Goal: Transaction & Acquisition: Download file/media

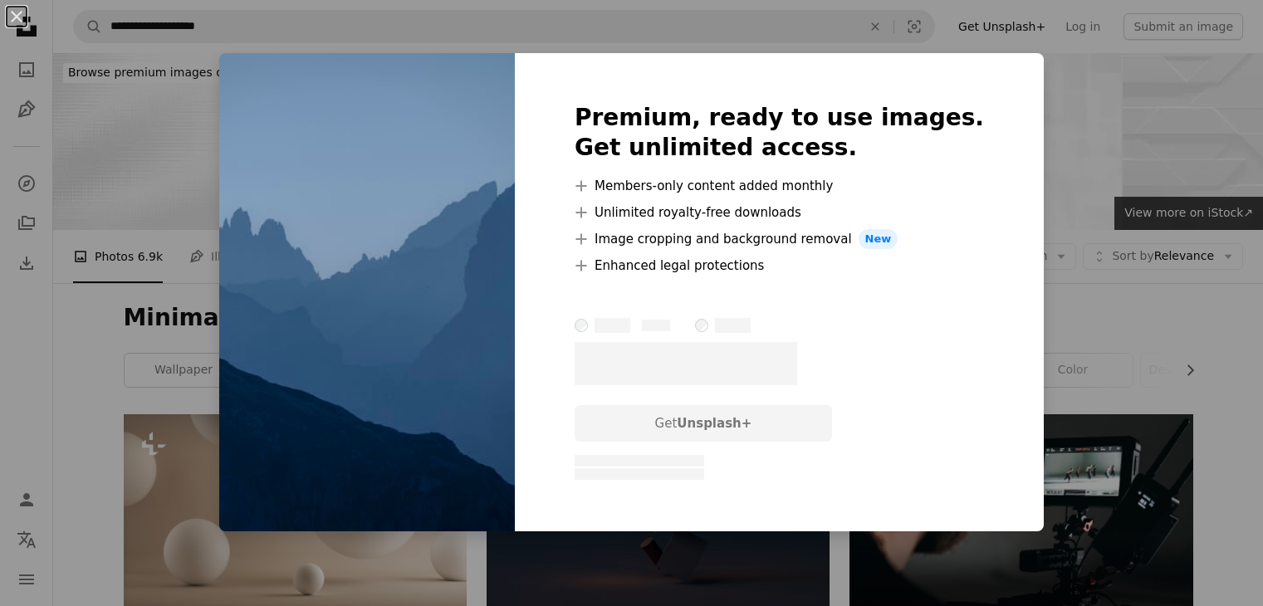
scroll to position [1245, 0]
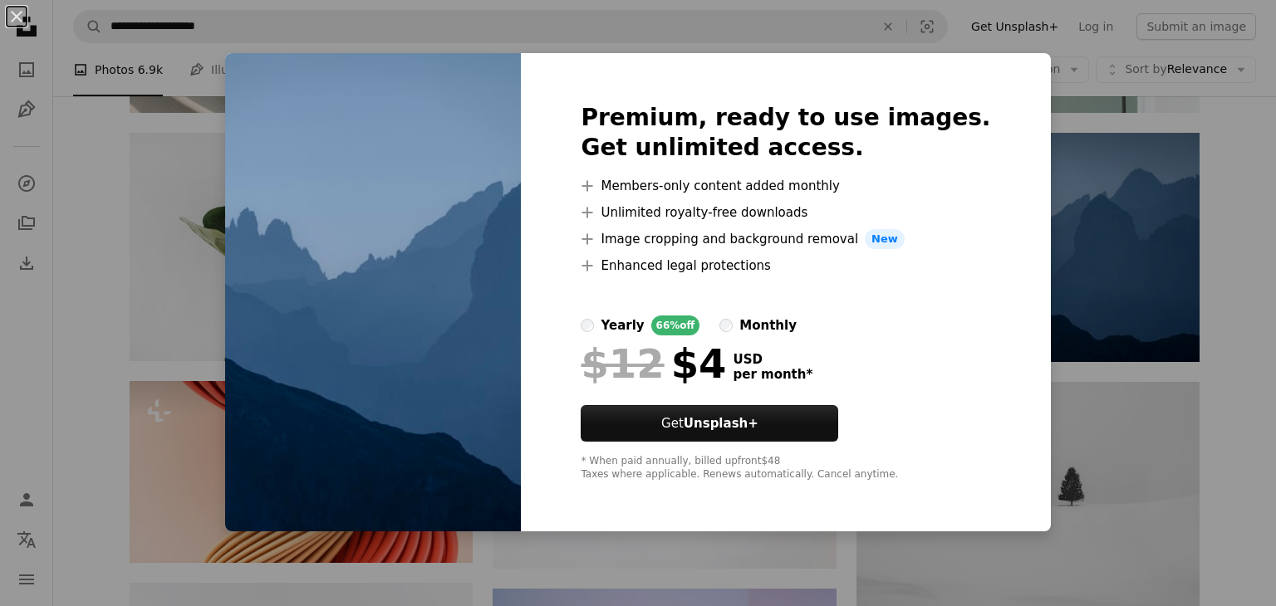
click at [1077, 204] on div "An X shape Premium, ready to use images. Get unlimited access. A plus sign Memb…" at bounding box center [638, 303] width 1276 height 606
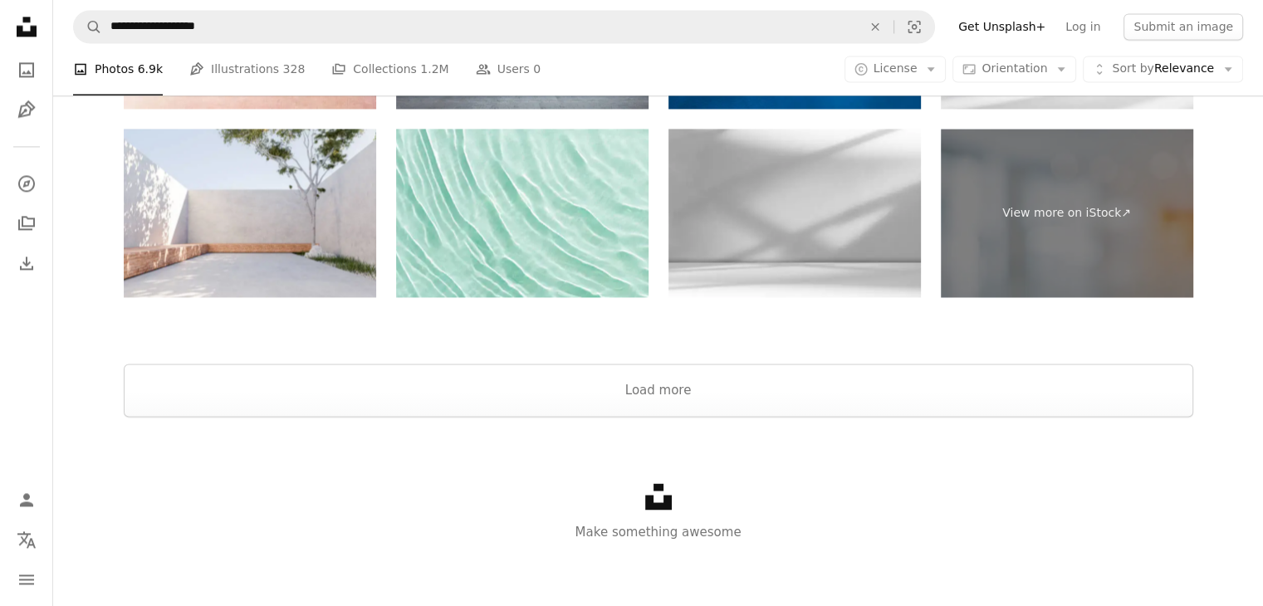
scroll to position [2530, 0]
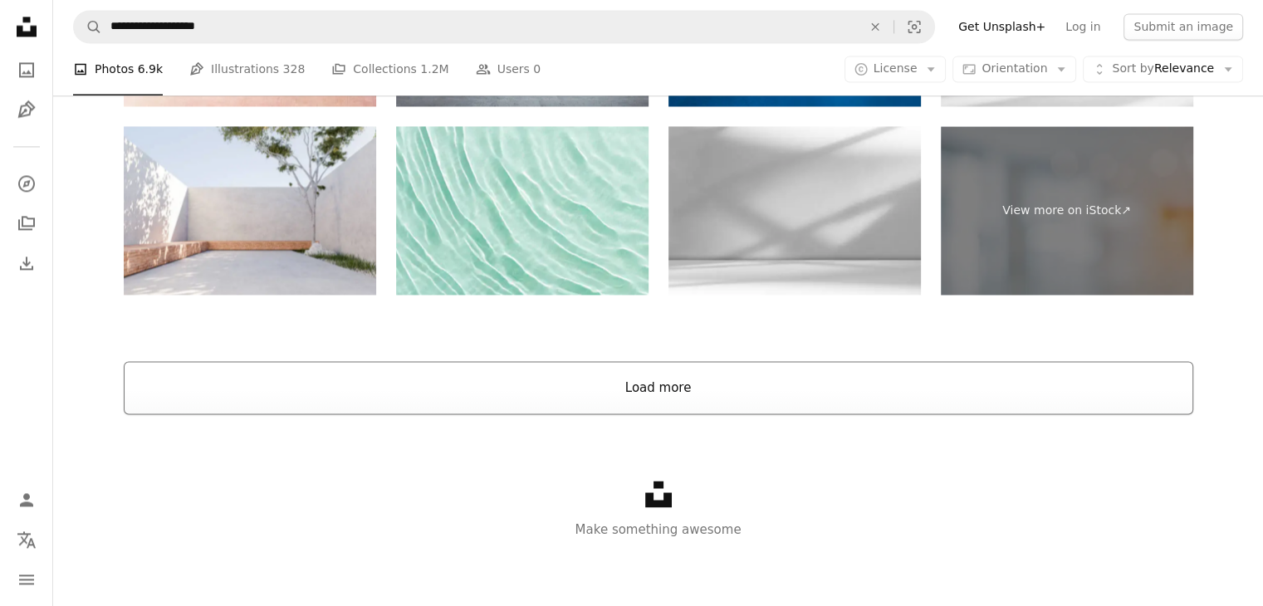
click at [747, 384] on button "Load more" at bounding box center [659, 387] width 1070 height 53
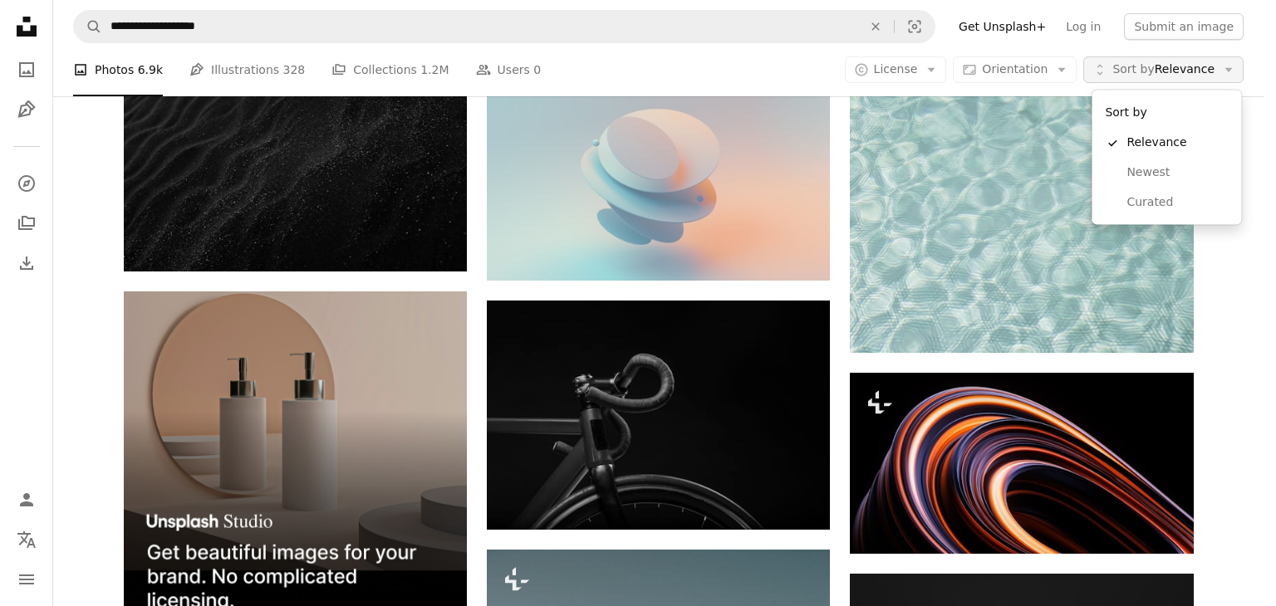
click at [1126, 71] on span "Sort by" at bounding box center [1133, 68] width 42 height 13
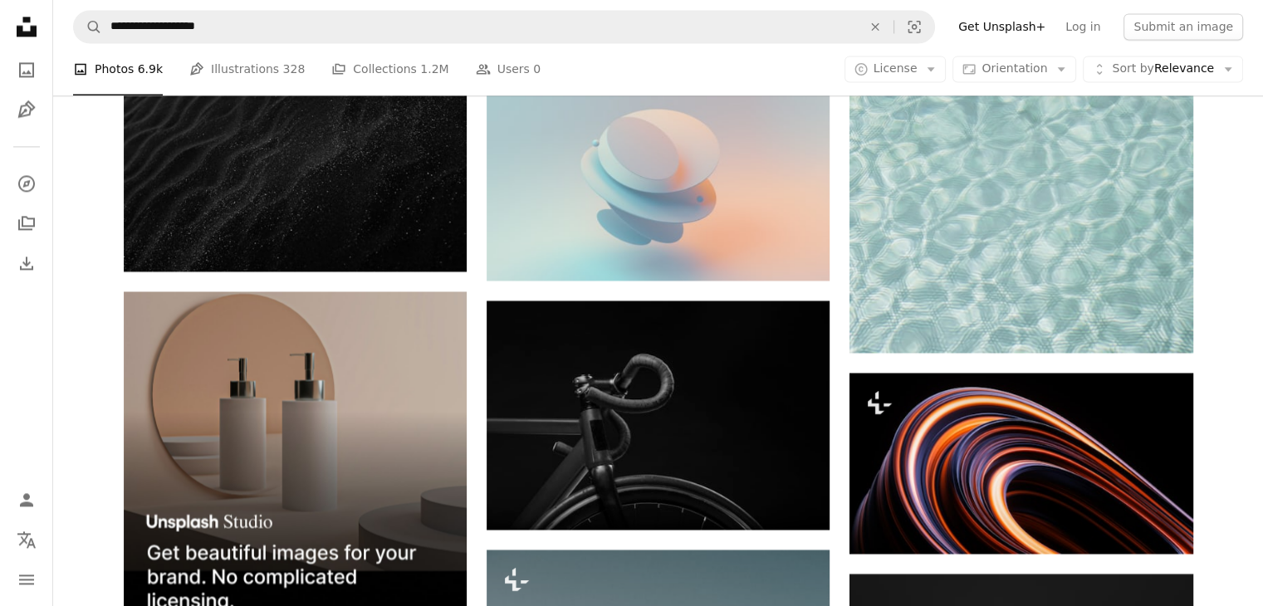
scroll to position [0, 0]
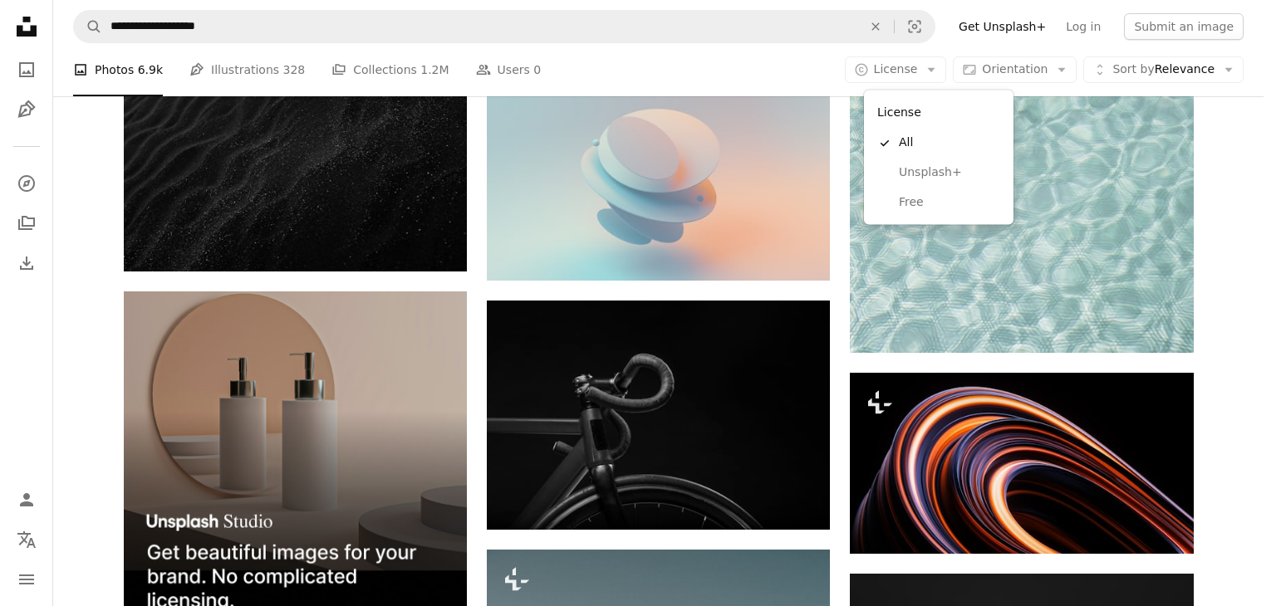
click at [937, 69] on button "A copyright icon © License Arrow down" at bounding box center [896, 69] width 102 height 27
click at [936, 195] on span "Free" at bounding box center [949, 202] width 101 height 17
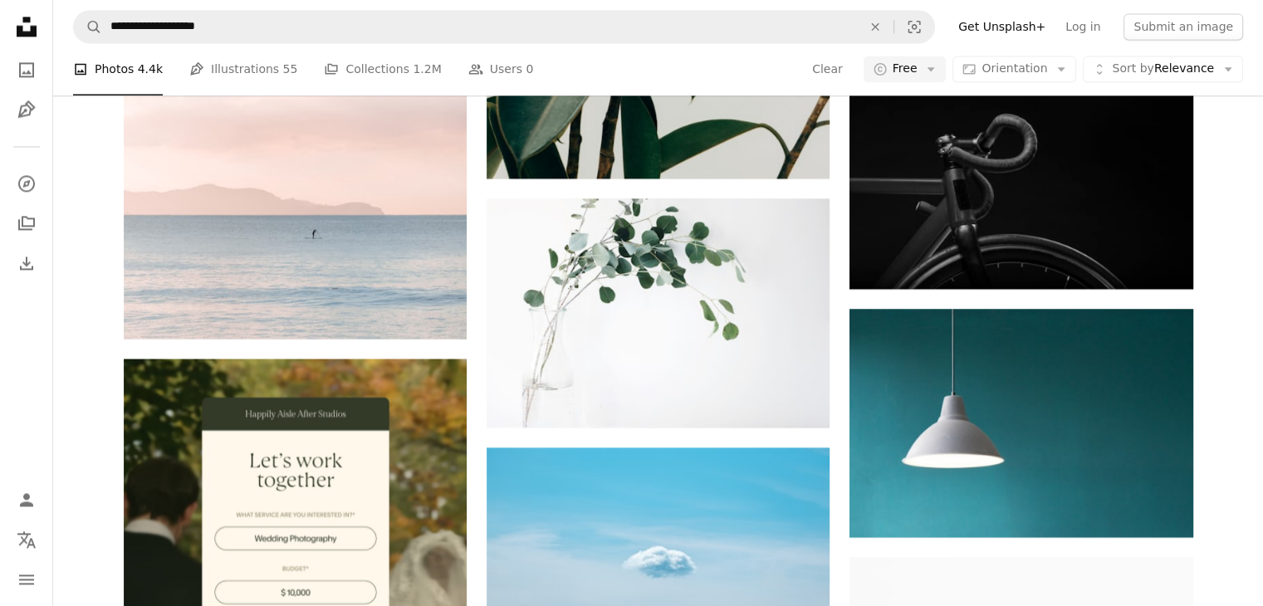
scroll to position [485, 0]
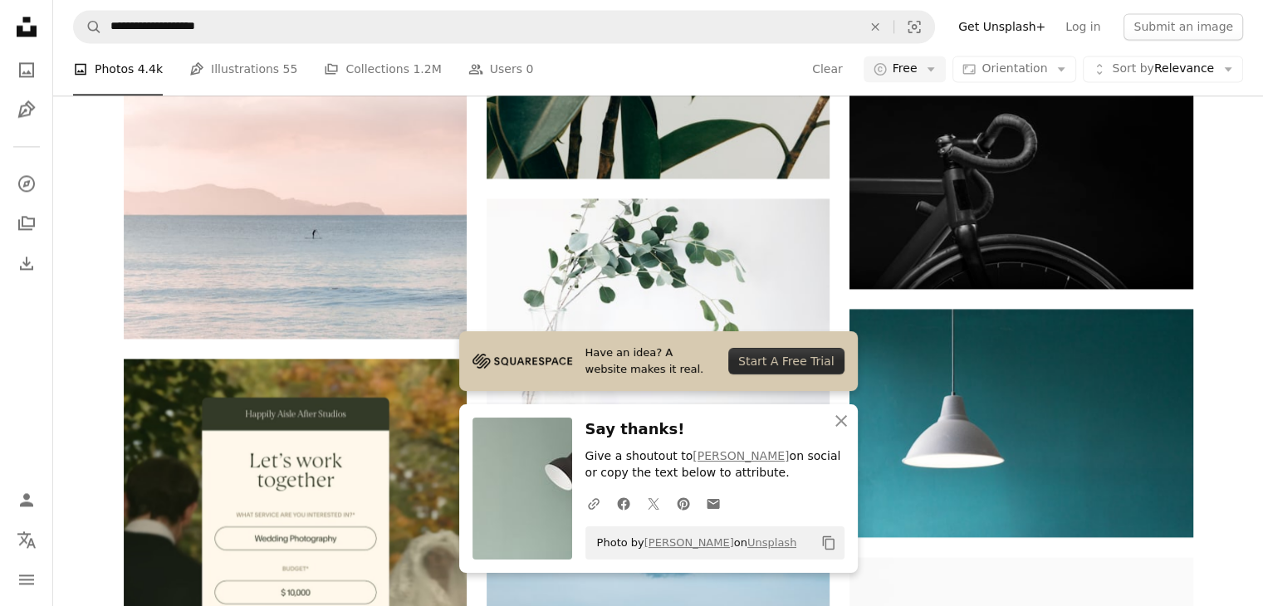
scroll to position [861, 0]
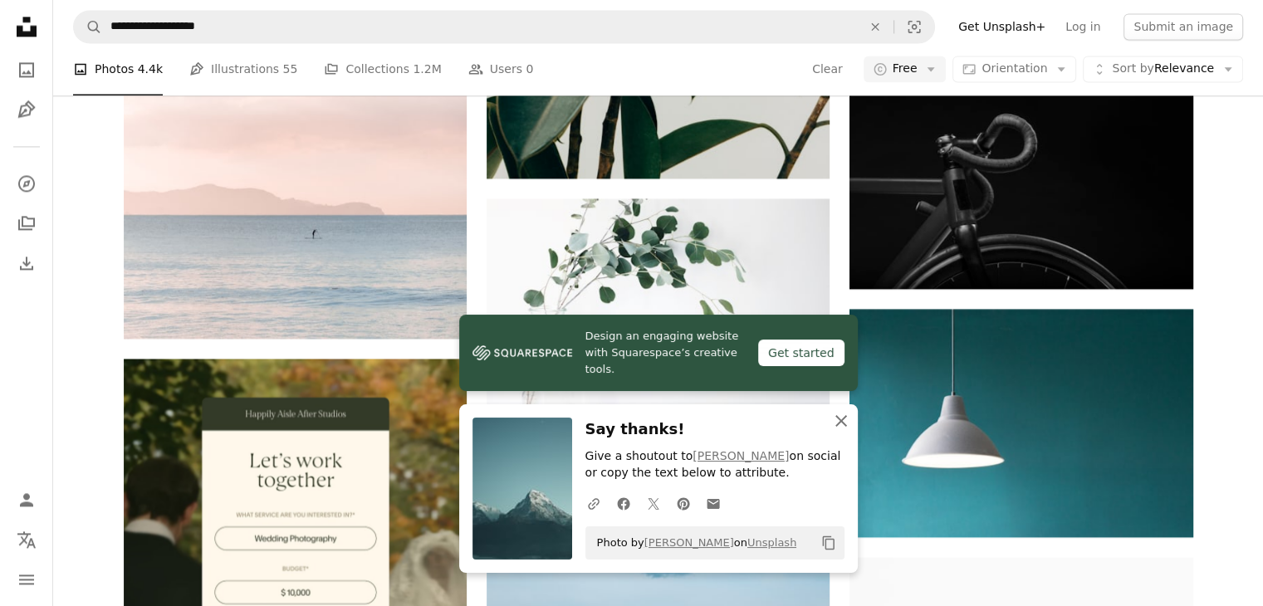
click at [836, 429] on icon "An X shape" at bounding box center [841, 421] width 20 height 20
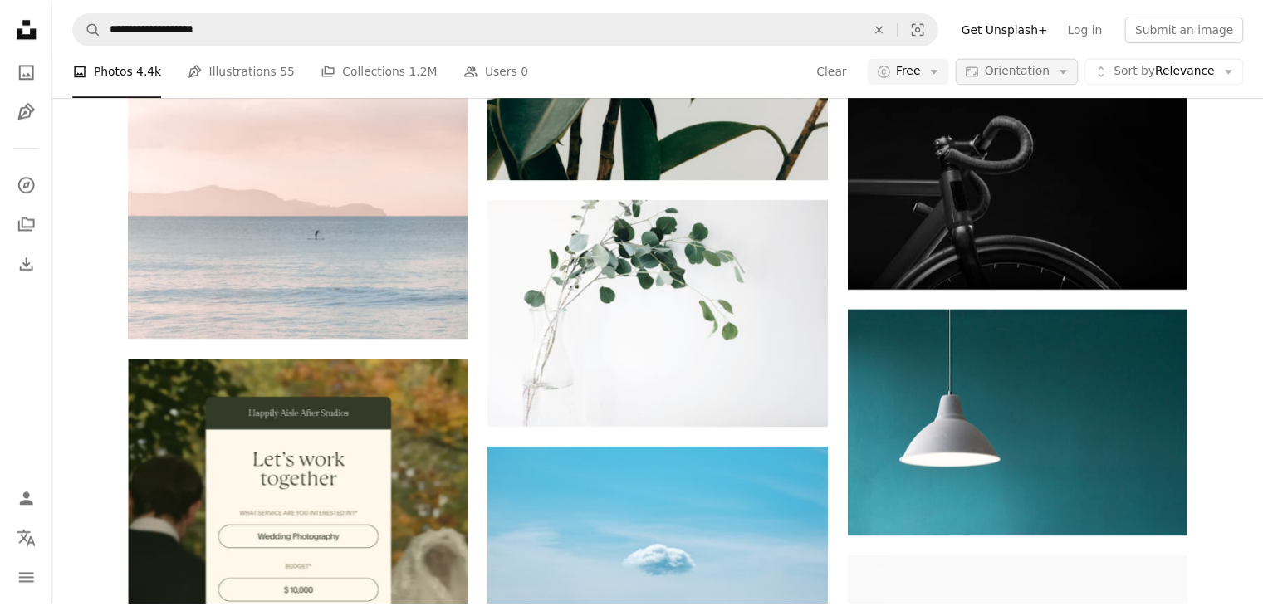
scroll to position [2666, 0]
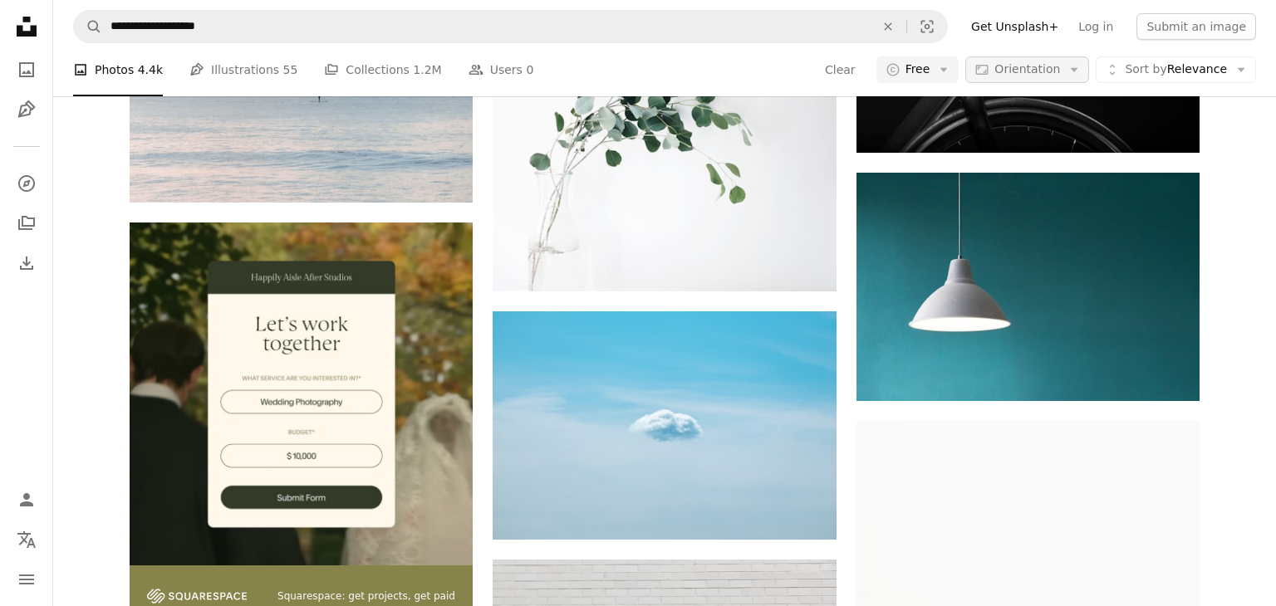
click at [1044, 75] on span "Orientation" at bounding box center [1027, 68] width 66 height 13
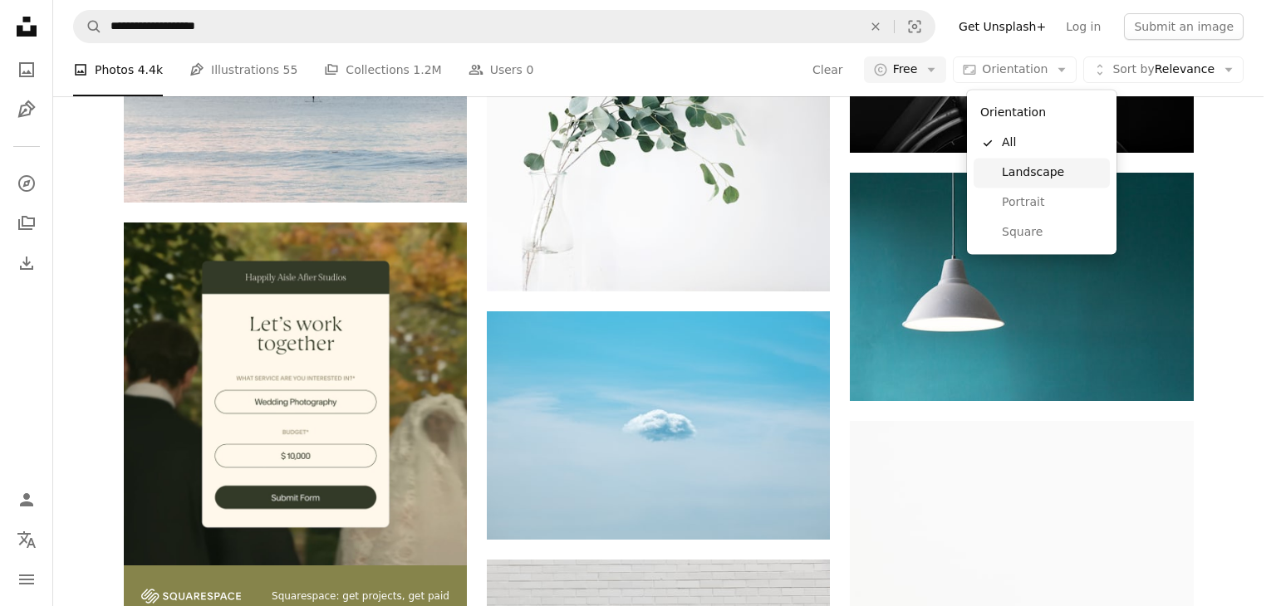
click at [1036, 161] on link "Landscape" at bounding box center [1042, 173] width 136 height 30
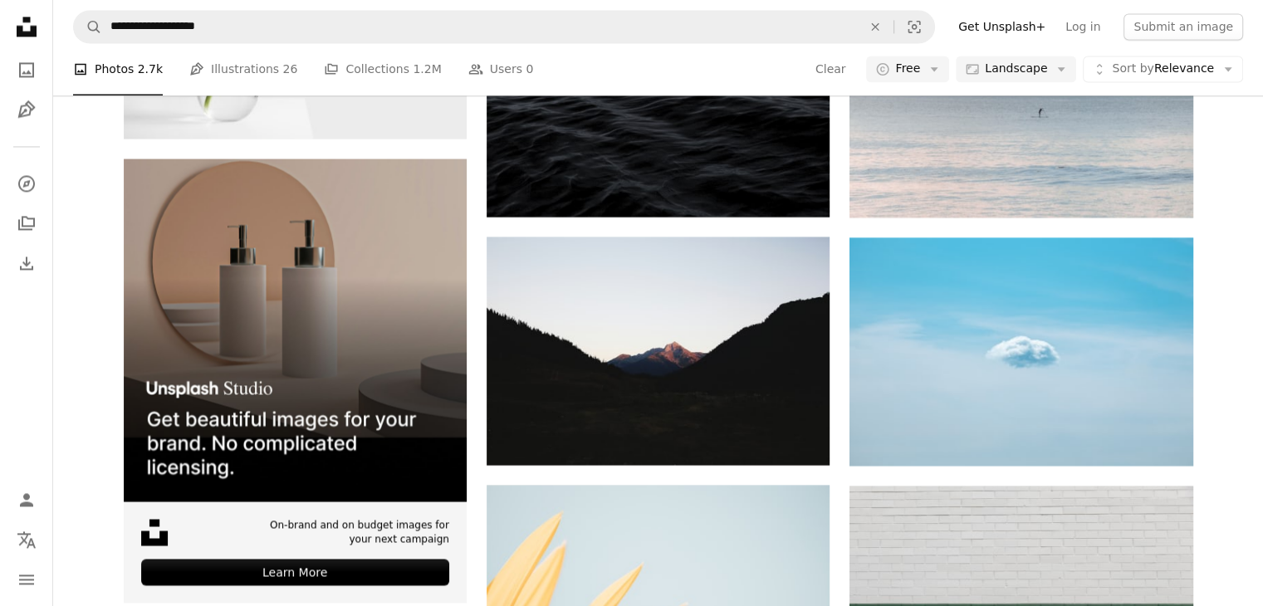
scroll to position [1196, 0]
click at [215, 88] on link "Pen Tool Illustrations 26" at bounding box center [243, 69] width 108 height 53
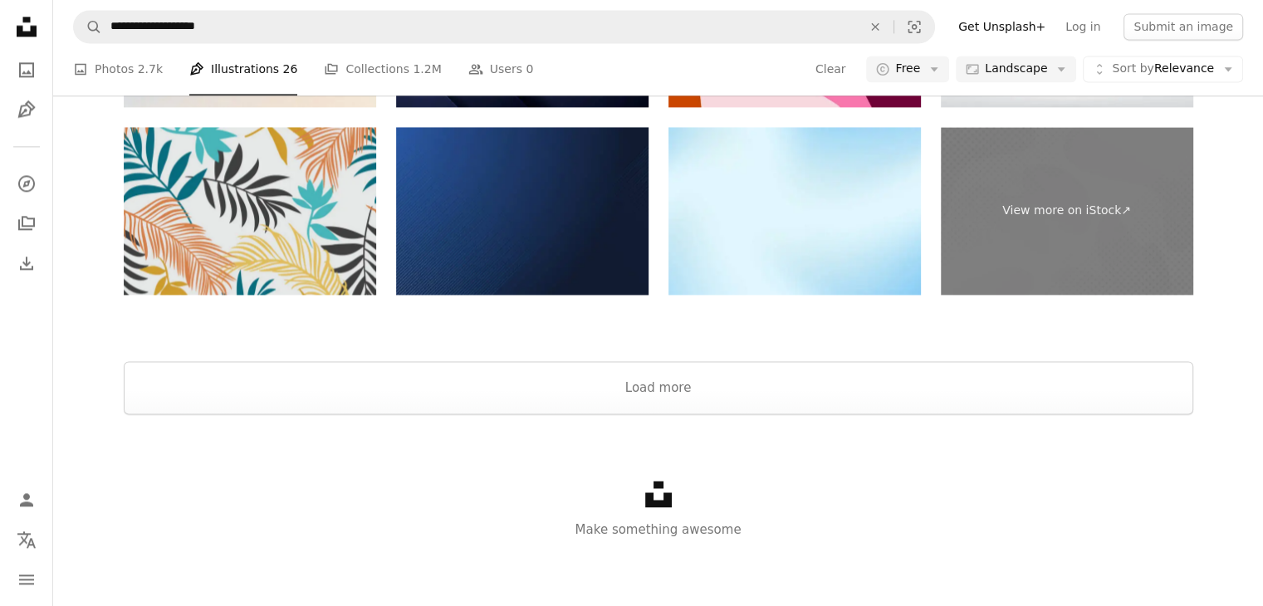
scroll to position [2363, 0]
click at [91, 66] on link "A photo Photos 2.7k" at bounding box center [118, 69] width 90 height 53
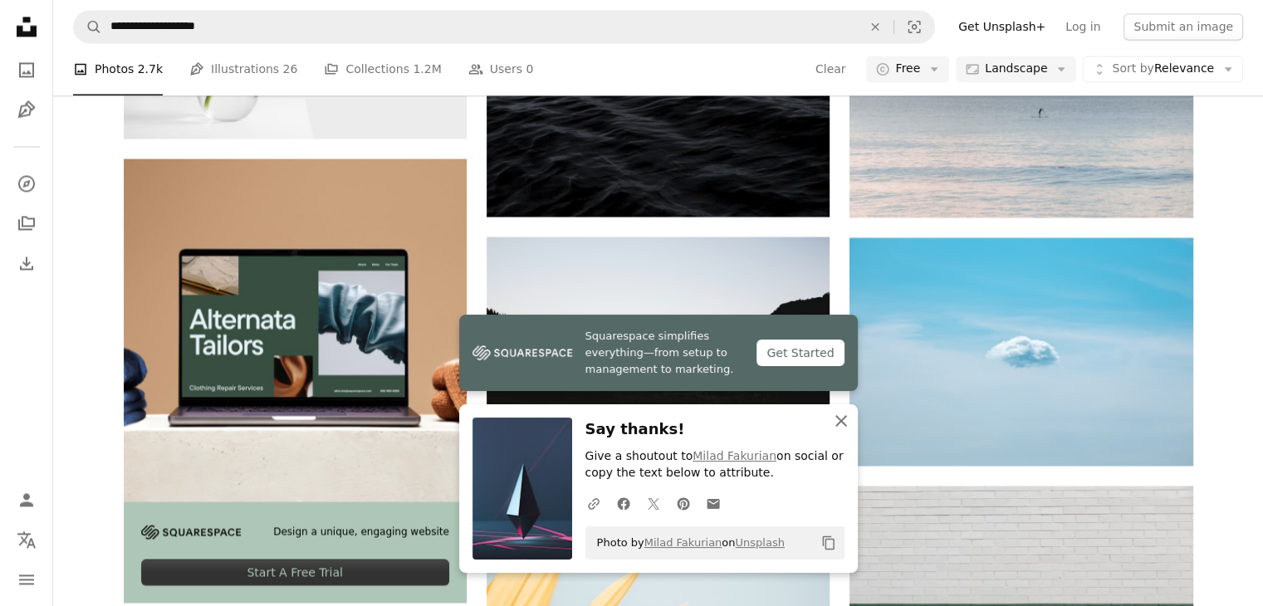
click at [843, 423] on icon "button" at bounding box center [842, 421] width 12 height 12
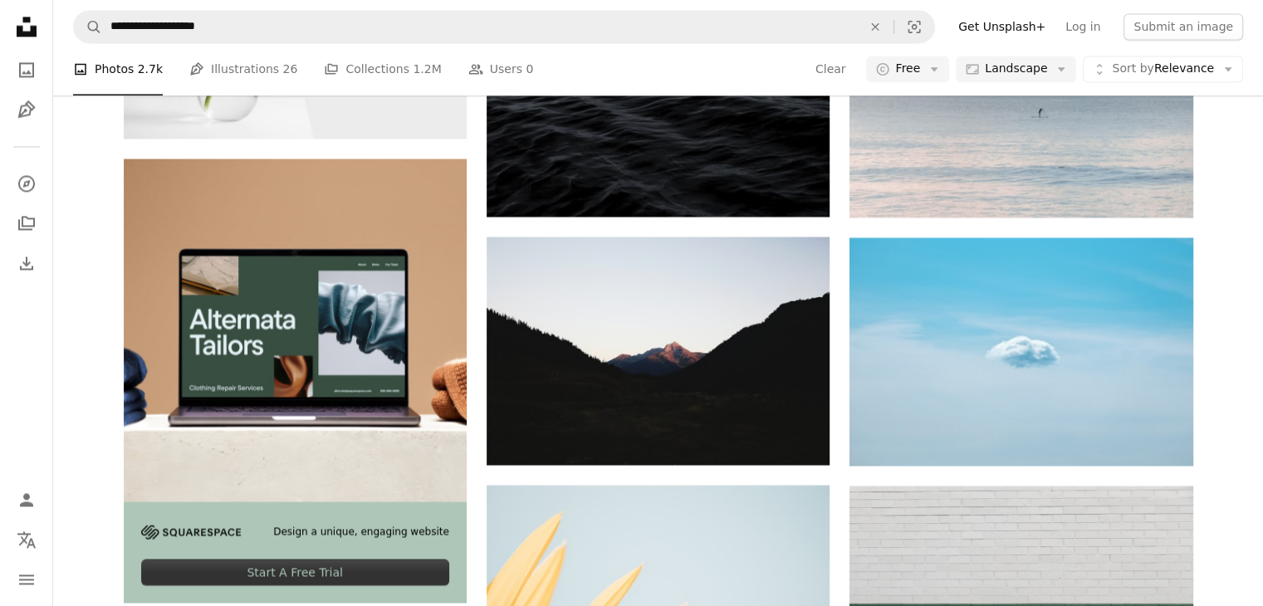
scroll to position [13646, 0]
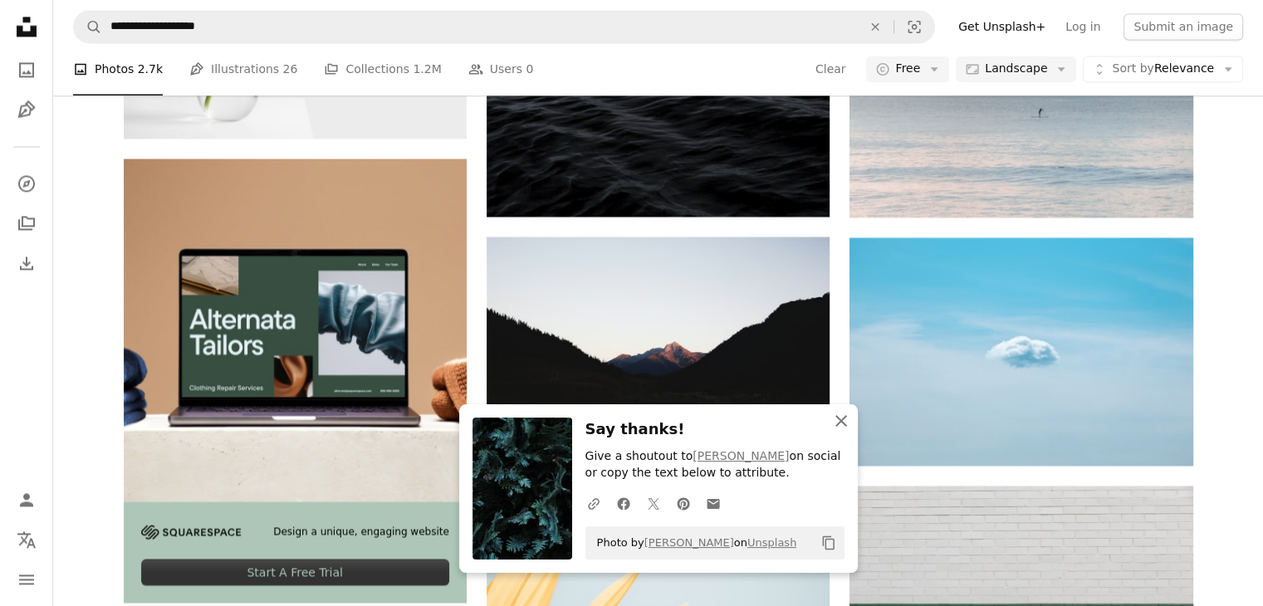
click at [840, 426] on icon "An X shape" at bounding box center [841, 421] width 20 height 20
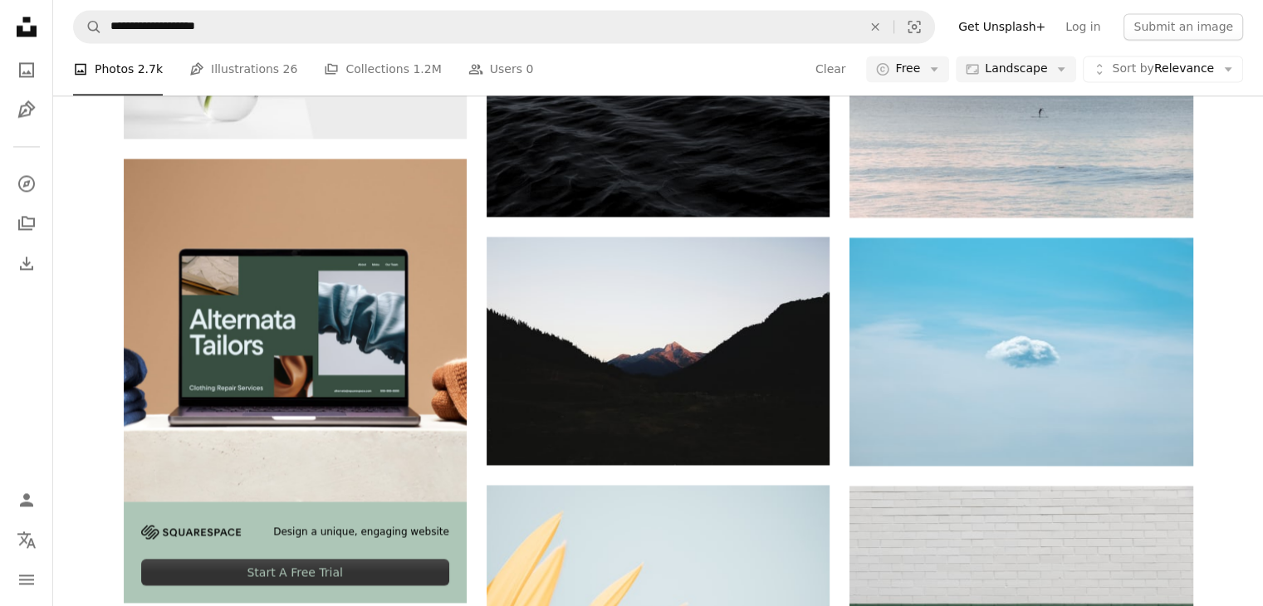
scroll to position [16766, 0]
